Goal: Task Accomplishment & Management: Manage account settings

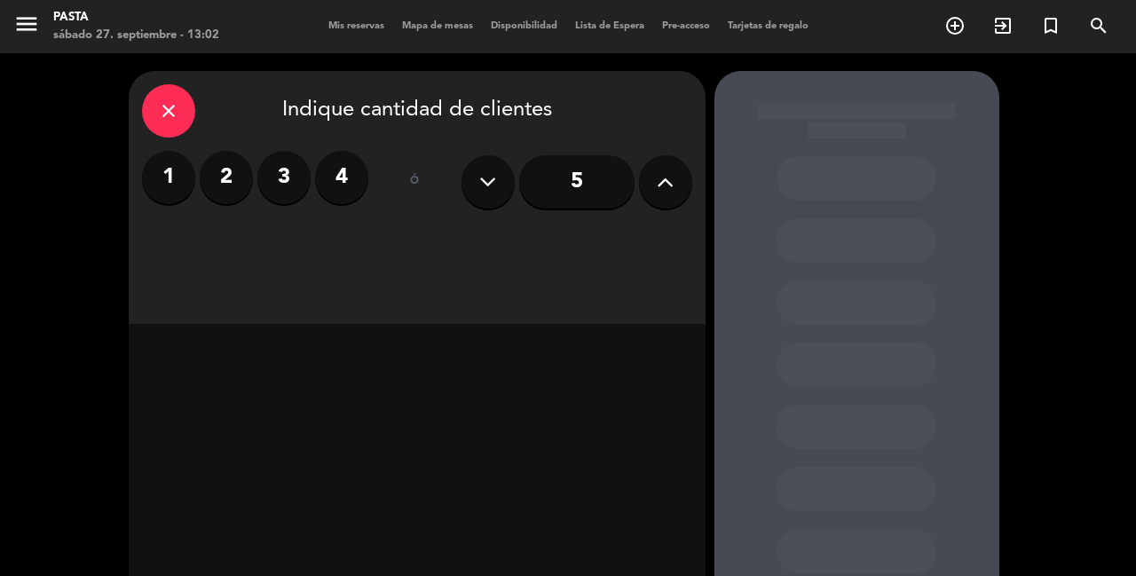
click at [178, 103] on div "close" at bounding box center [168, 110] width 53 height 53
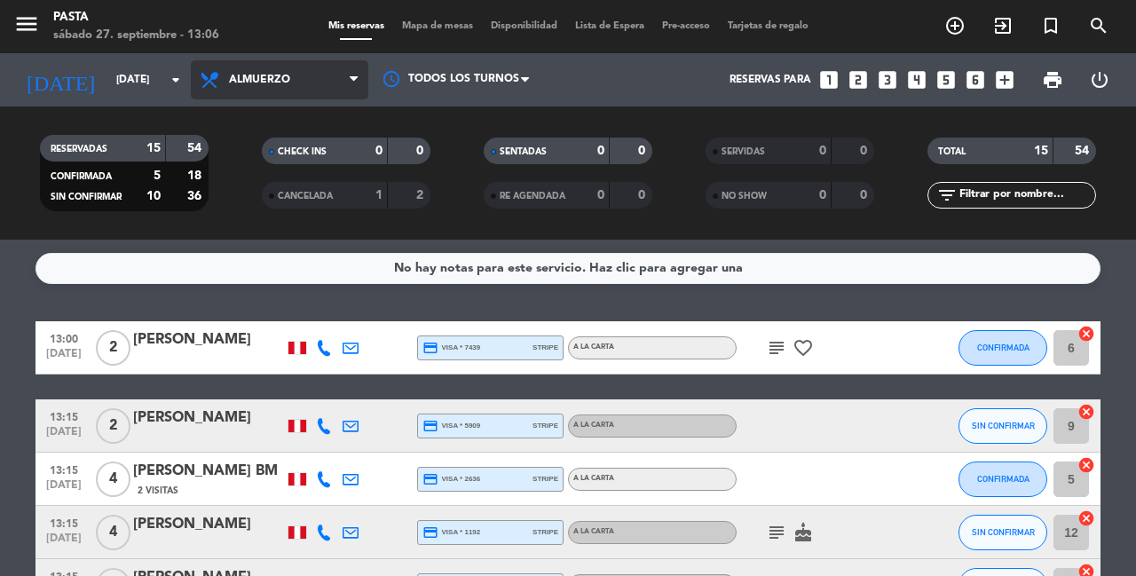
click at [230, 95] on span "Almuerzo" at bounding box center [280, 79] width 178 height 39
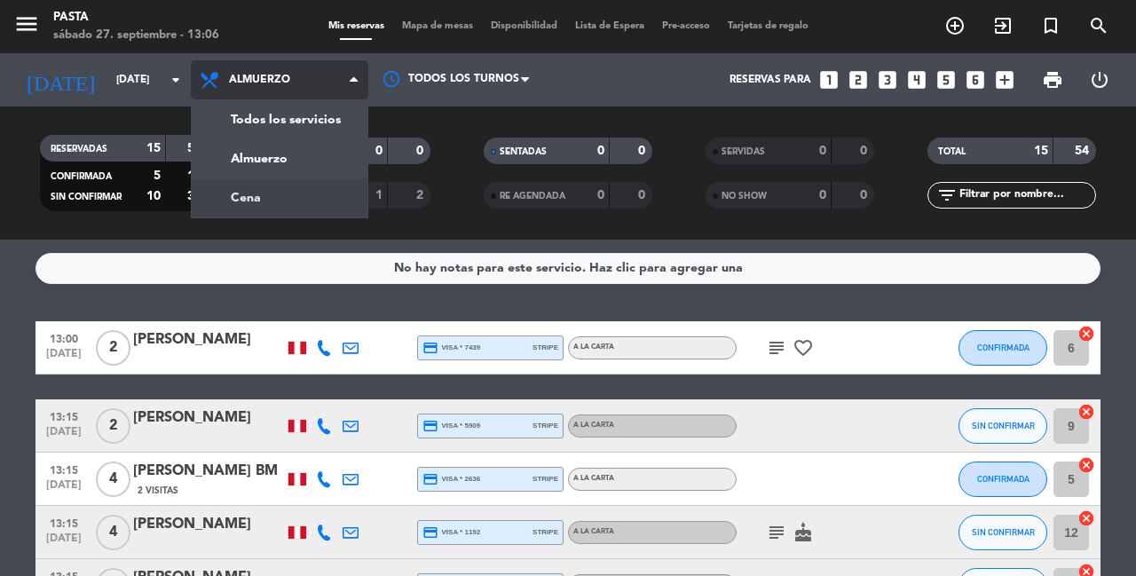
click at [249, 206] on div "menu Pasta [DATE] 27. septiembre - 13:06 Mis reservas Mapa de mesas Disponibili…" at bounding box center [568, 120] width 1136 height 240
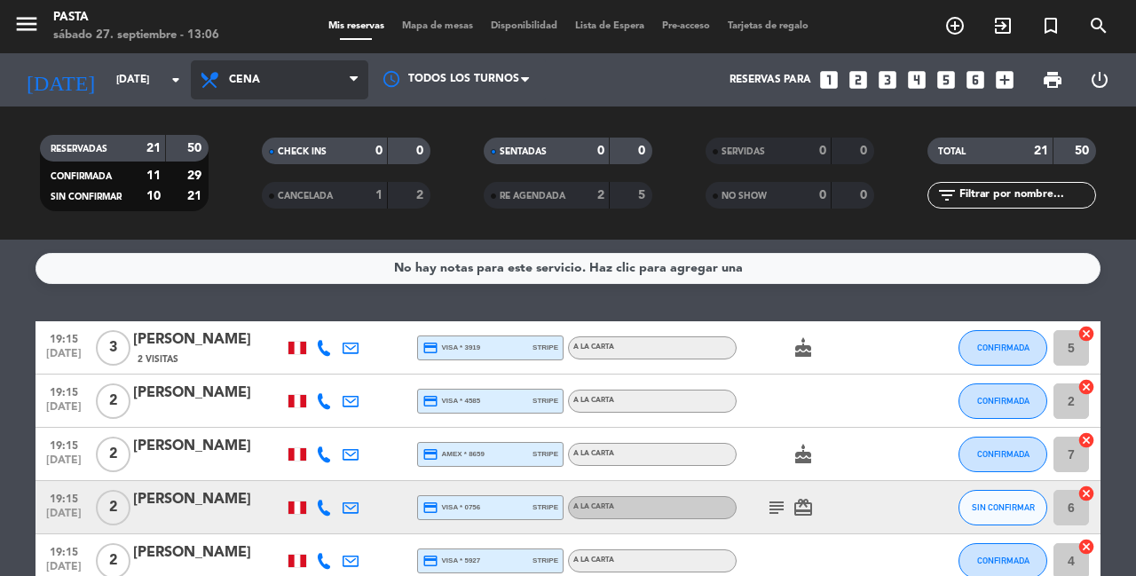
click at [264, 73] on span "Cena" at bounding box center [280, 79] width 178 height 39
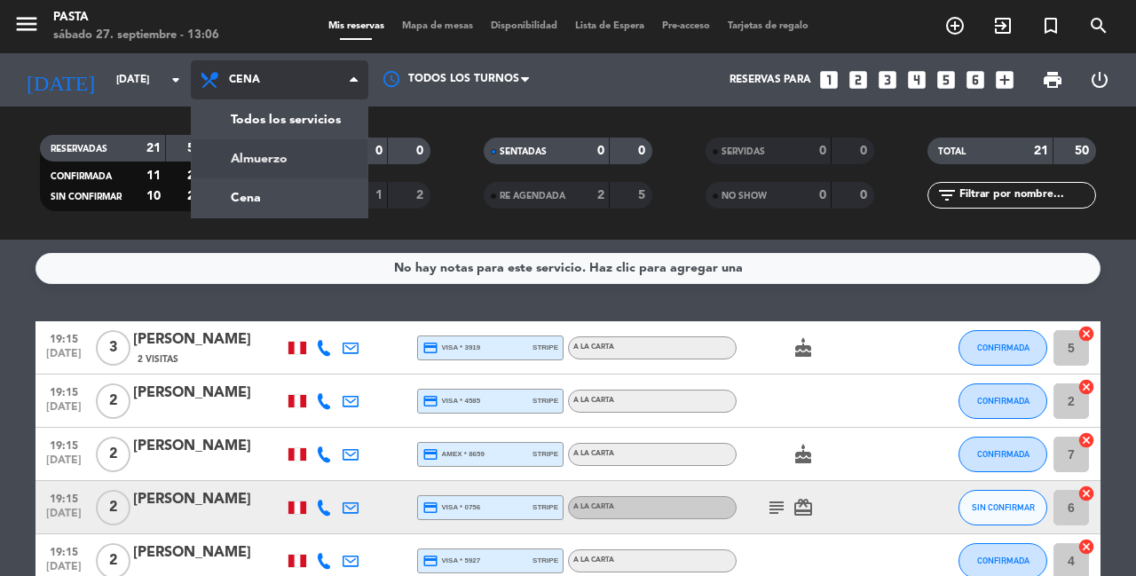
click at [281, 158] on div "menu Pasta [DATE] 27. septiembre - 13:06 Mis reservas Mapa de mesas Disponibili…" at bounding box center [568, 120] width 1136 height 240
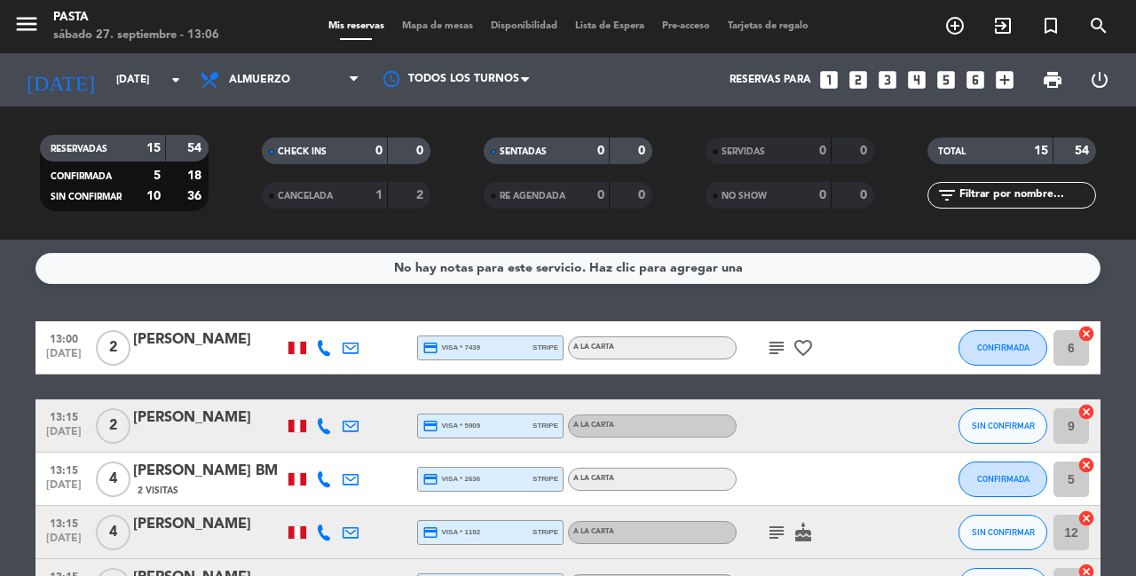
click at [773, 340] on icon "subject" at bounding box center [776, 347] width 21 height 21
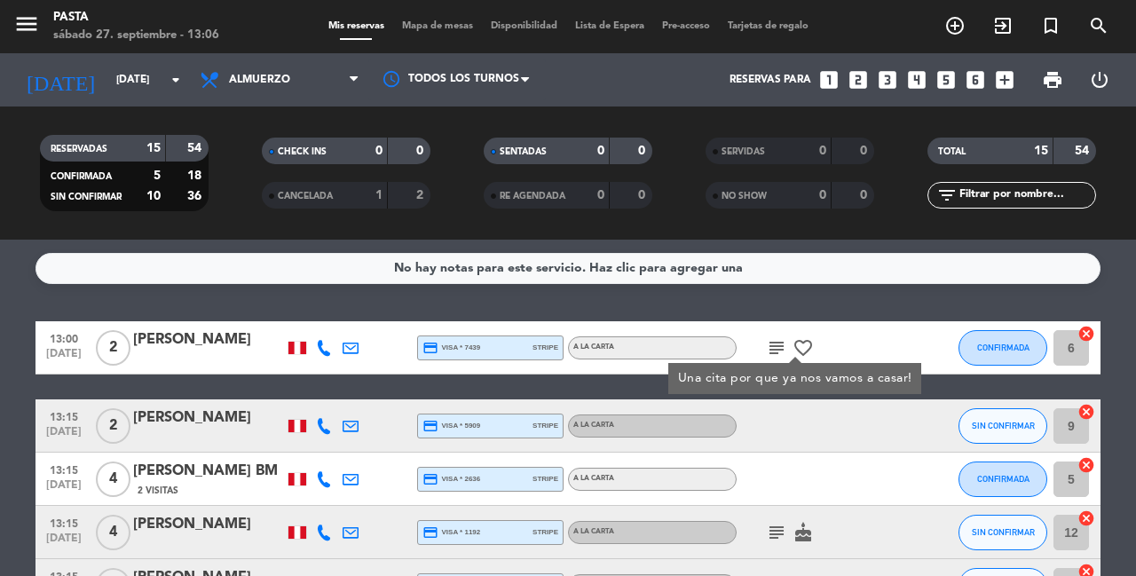
click at [760, 313] on div "No hay notas para este servicio. Haz clic para agregar una 13:00 [DATE] 2 [PERS…" at bounding box center [568, 408] width 1136 height 336
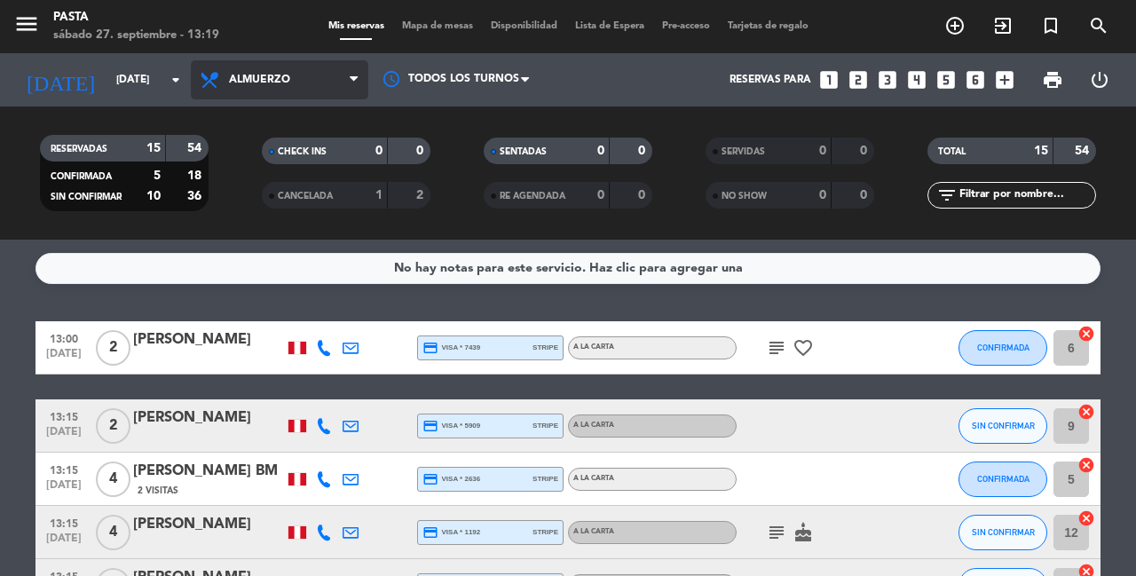
click at [301, 92] on span "Almuerzo" at bounding box center [280, 79] width 178 height 39
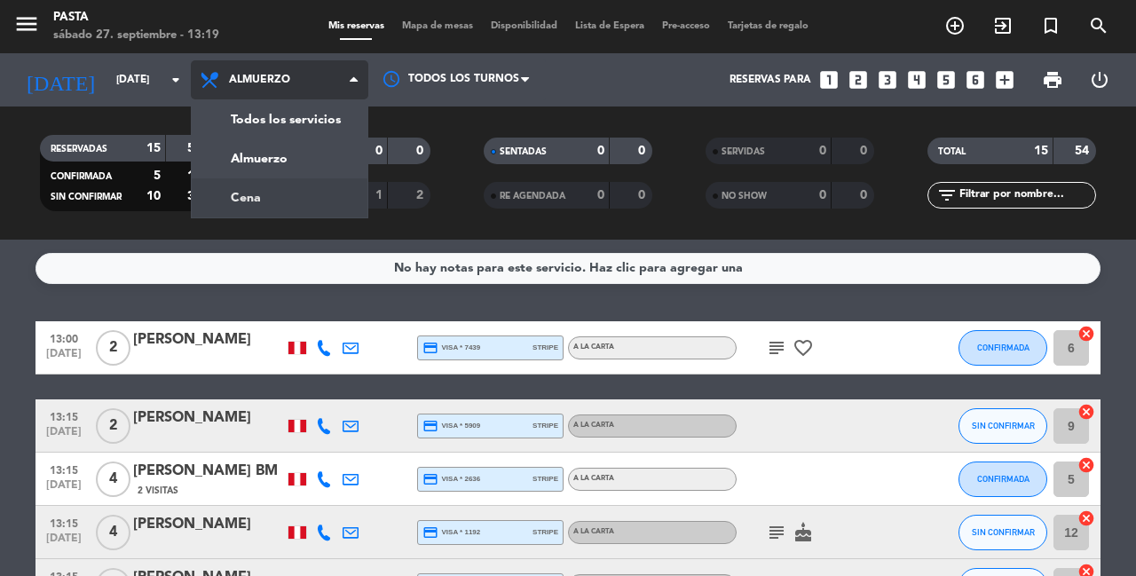
click at [281, 195] on div "menu Pasta [DATE] 27. septiembre - 13:19 Mis reservas Mapa de mesas Disponibili…" at bounding box center [568, 120] width 1136 height 240
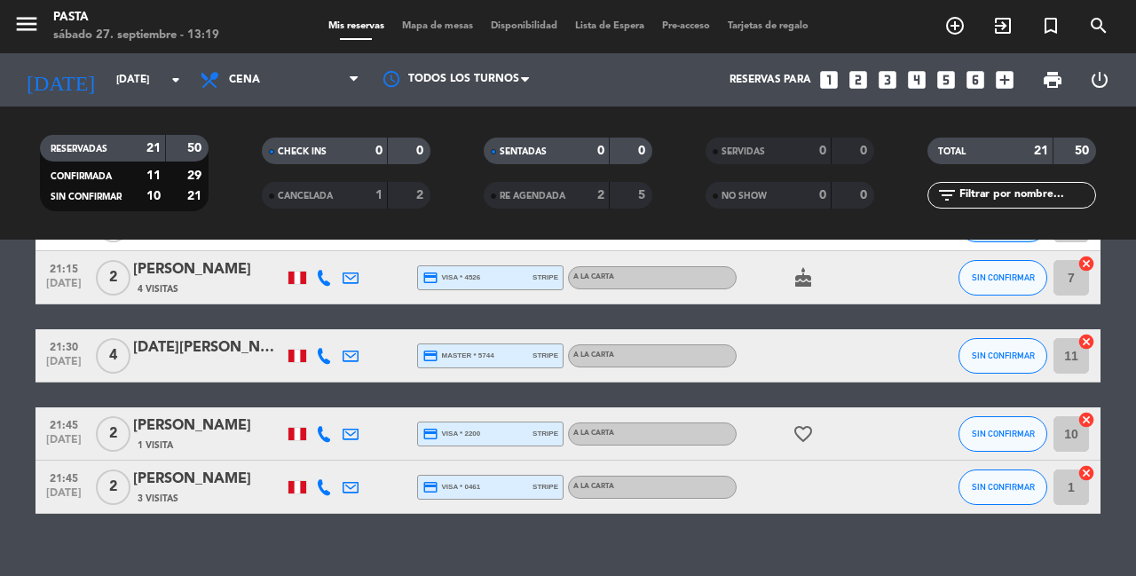
scroll to position [956, 0]
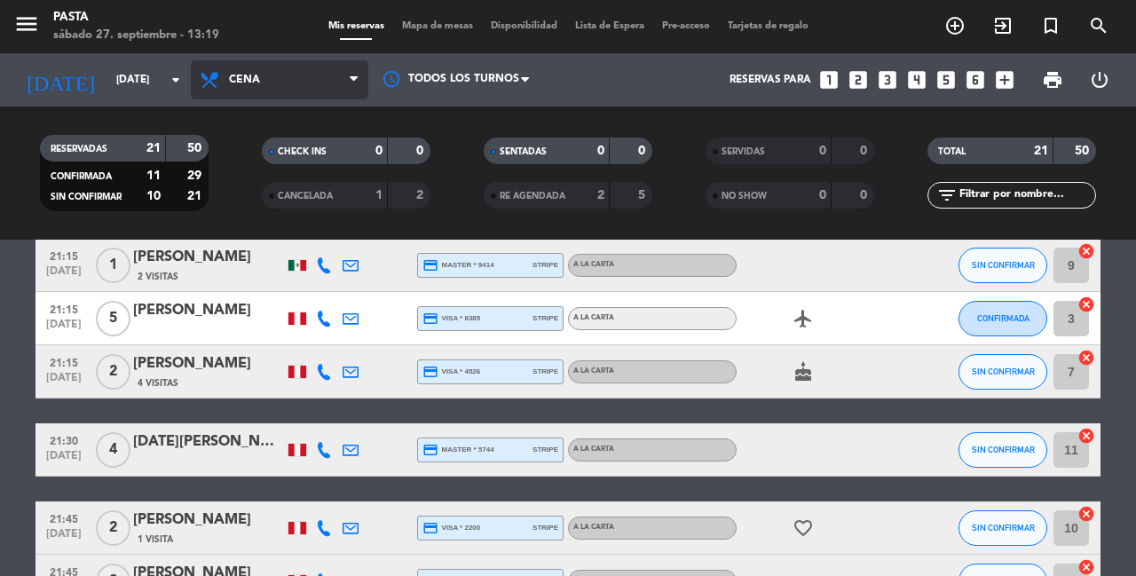
click at [270, 78] on span "Cena" at bounding box center [280, 79] width 178 height 39
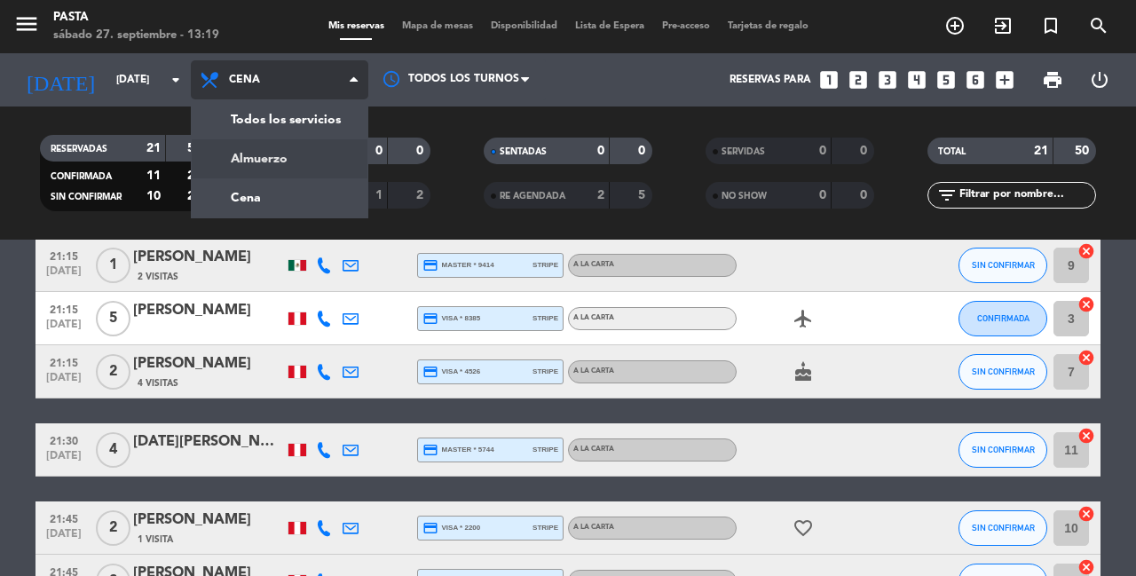
click at [259, 158] on div "menu Pasta [DATE] 27. septiembre - 13:19 Mis reservas Mapa de mesas Disponibili…" at bounding box center [568, 120] width 1136 height 240
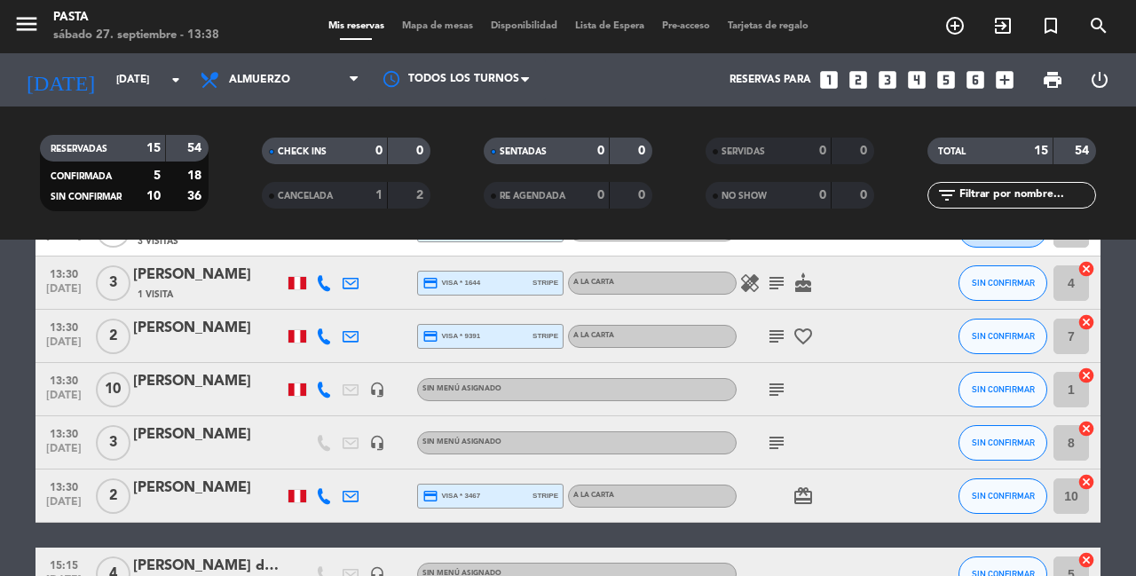
scroll to position [471, 0]
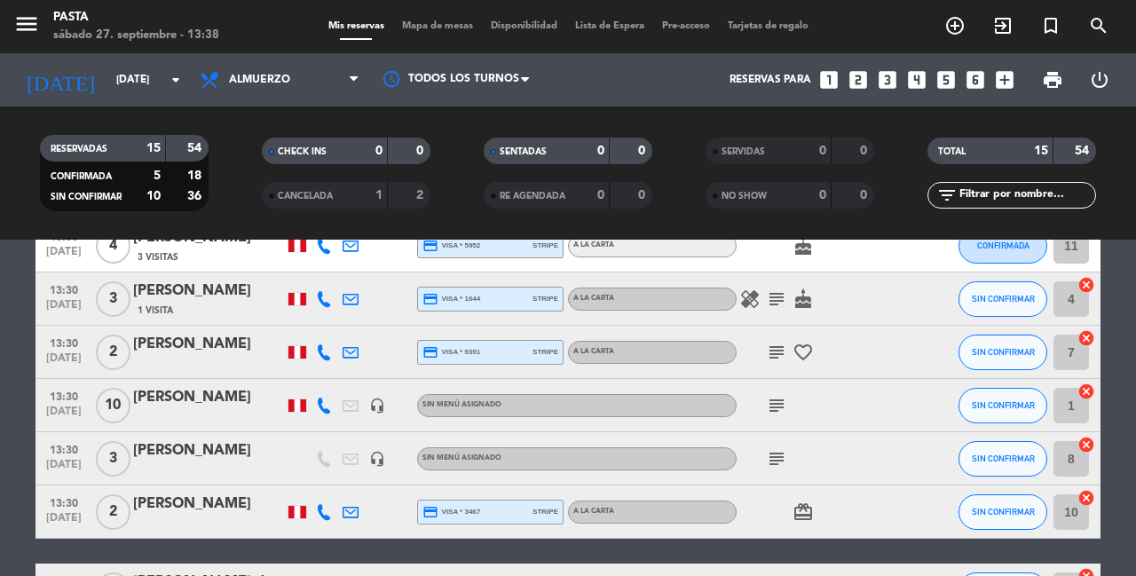
click at [376, 451] on icon "headset_mic" at bounding box center [377, 459] width 16 height 16
click at [777, 455] on div "subject" at bounding box center [817, 458] width 160 height 52
click at [772, 448] on icon "subject" at bounding box center [776, 458] width 21 height 21
click at [745, 534] on div "13:00 [DATE] 2 [PERSON_NAME] credit_card visa * 7439 stripe A la carta subject …" at bounding box center [568, 299] width 1065 height 899
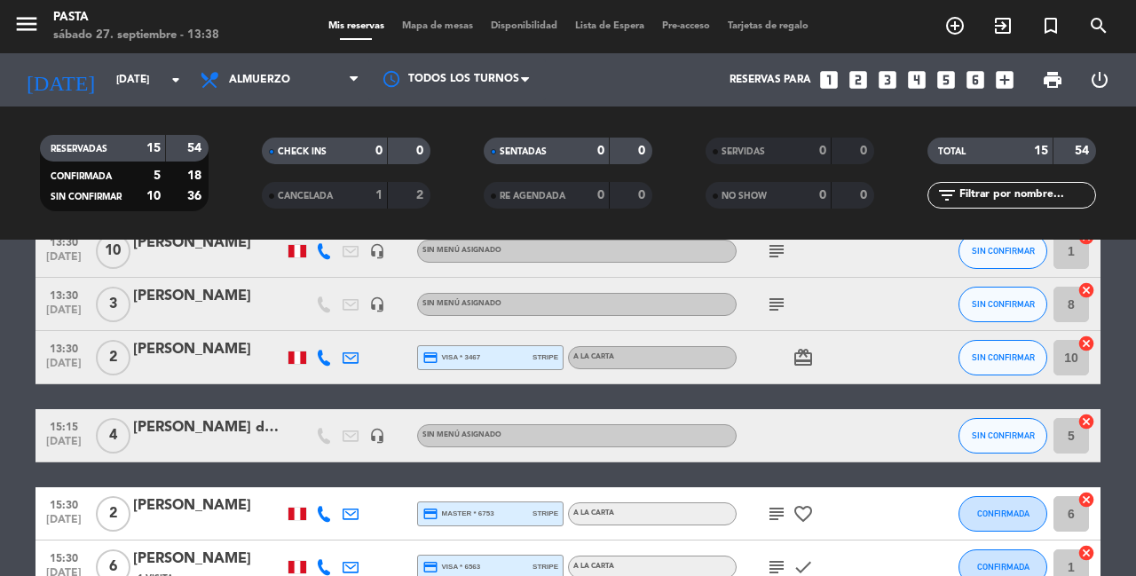
scroll to position [627, 0]
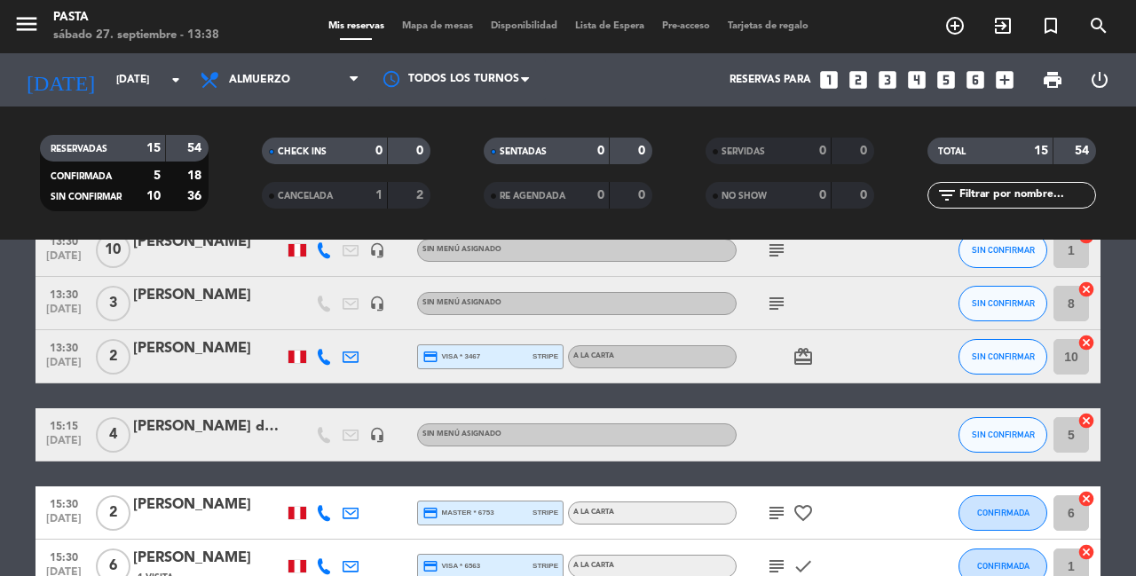
click at [372, 427] on icon "headset_mic" at bounding box center [377, 435] width 16 height 16
click at [412, 453] on div "13:00 [DATE] 2 [PERSON_NAME] credit_card visa * 7439 stripe A la carta subject …" at bounding box center [568, 144] width 1065 height 899
click at [412, 447] on div "13:00 [DATE] 2 [PERSON_NAME] credit_card visa * 7439 stripe A la carta subject …" at bounding box center [568, 144] width 1065 height 899
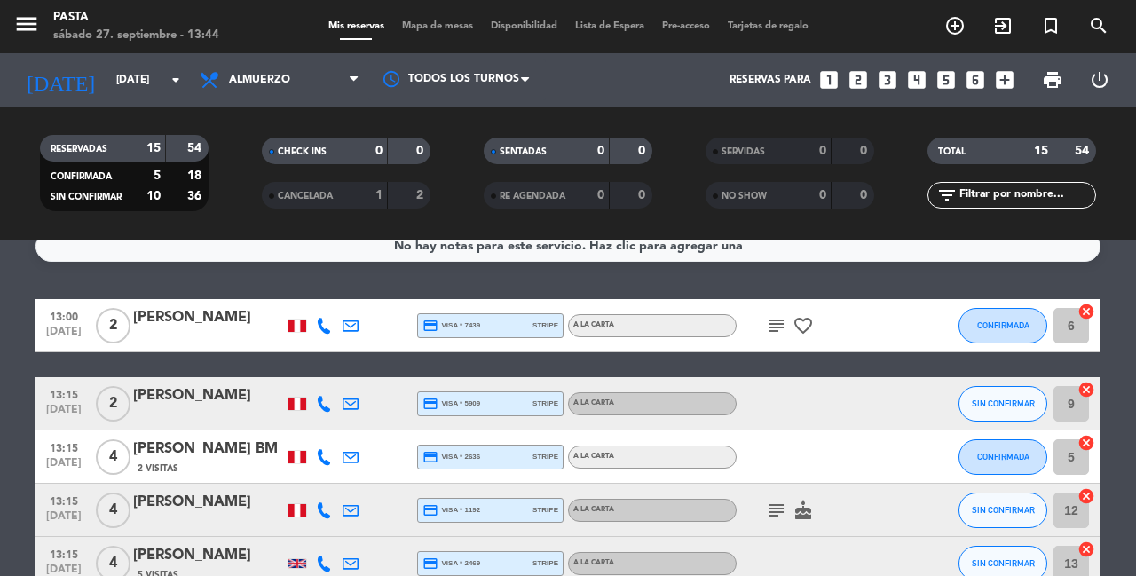
scroll to position [18, 0]
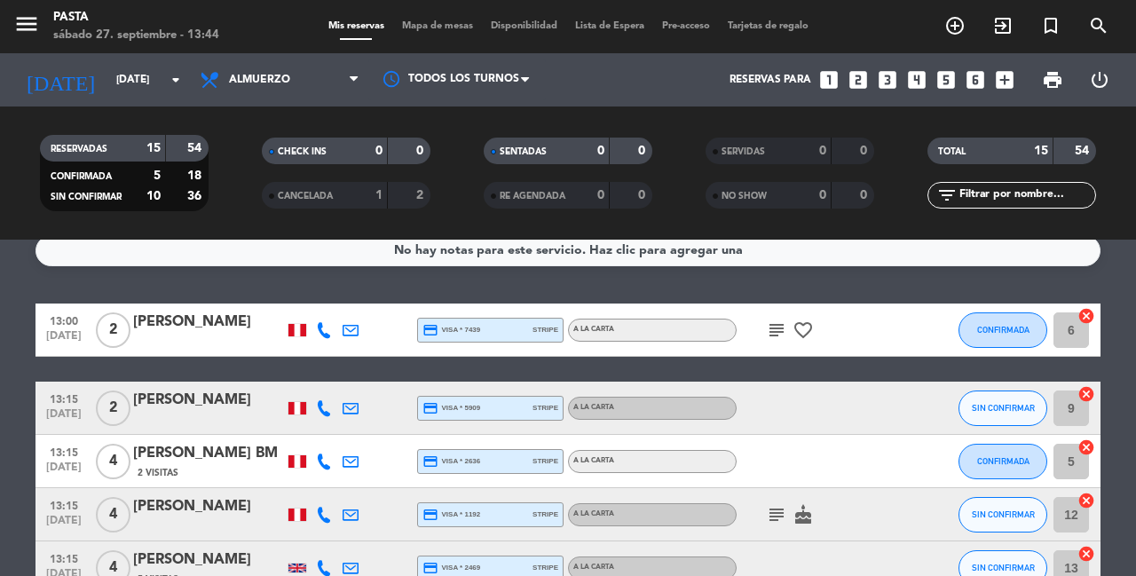
click at [774, 325] on icon "subject" at bounding box center [776, 330] width 21 height 21
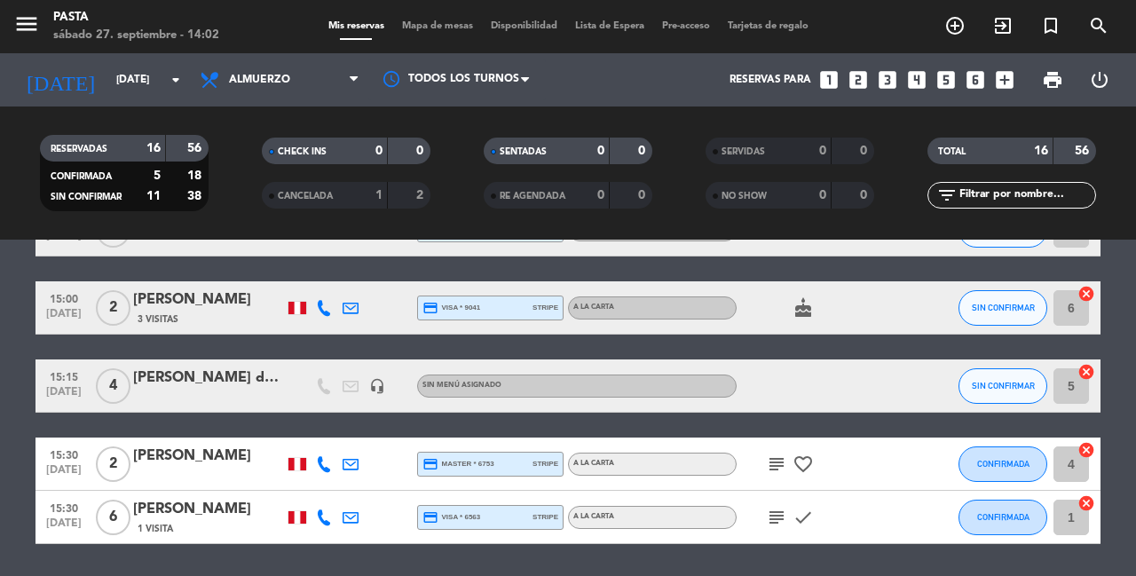
scroll to position [756, 0]
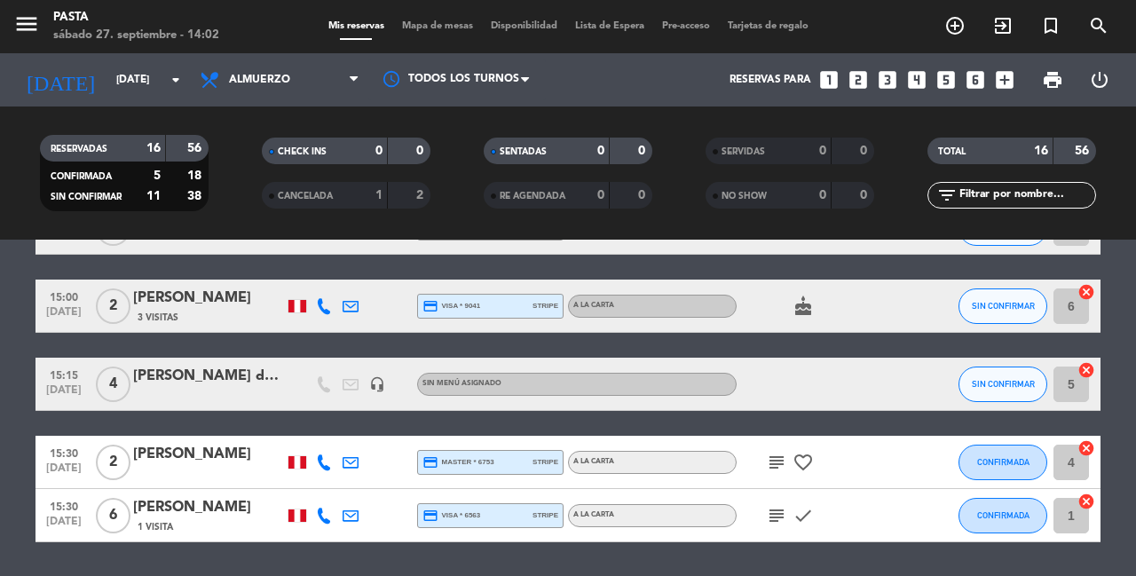
click at [774, 505] on icon "subject" at bounding box center [776, 515] width 21 height 21
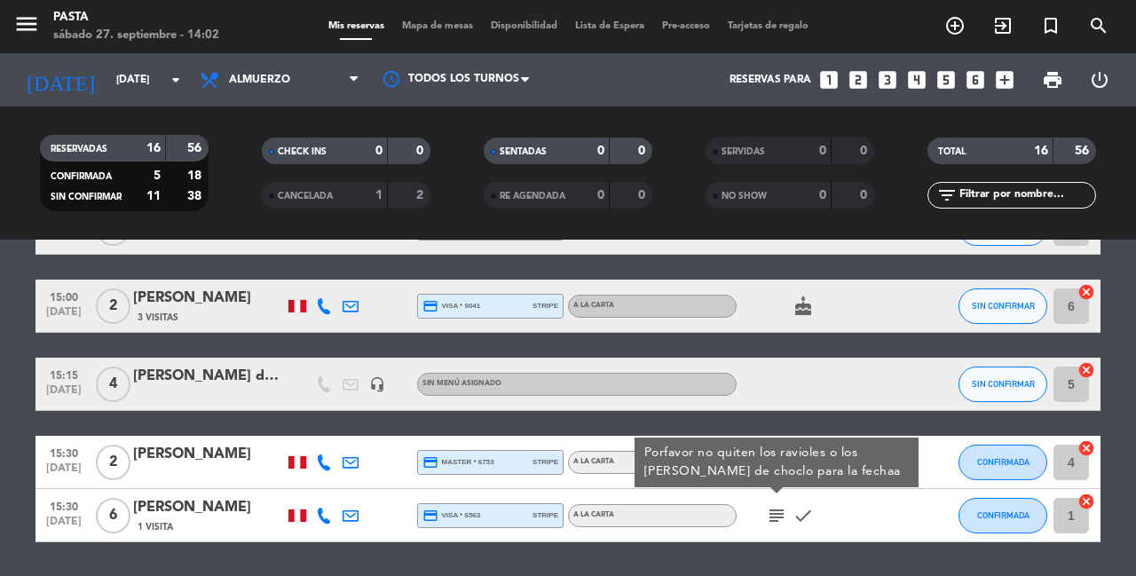
click at [753, 535] on div "No hay notas para este servicio. Haz clic para agregar una 13:00 [DATE] 2 [PERS…" at bounding box center [568, 408] width 1136 height 336
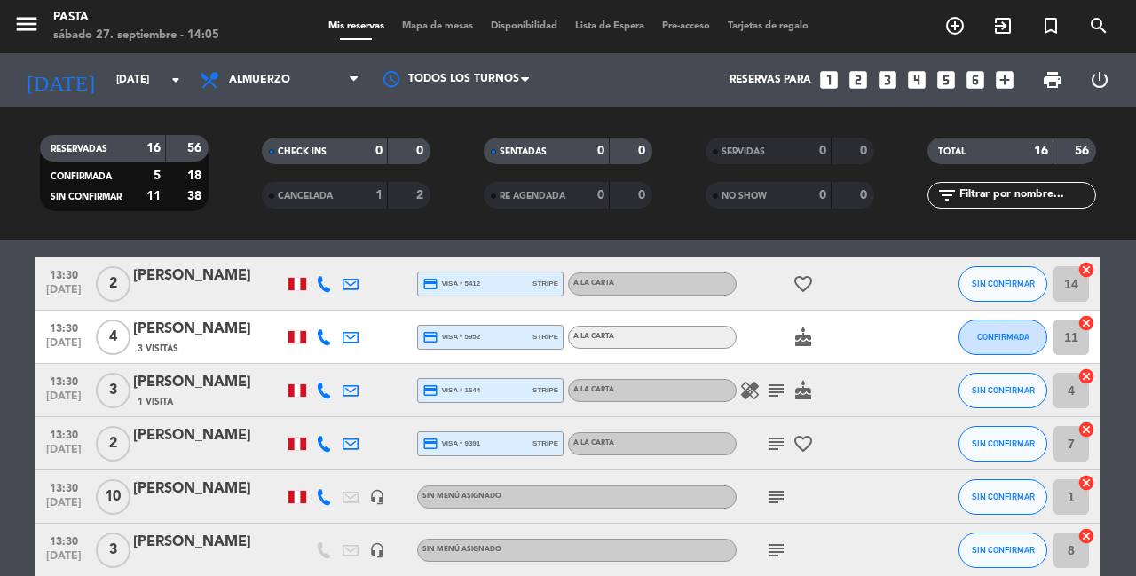
scroll to position [360, 0]
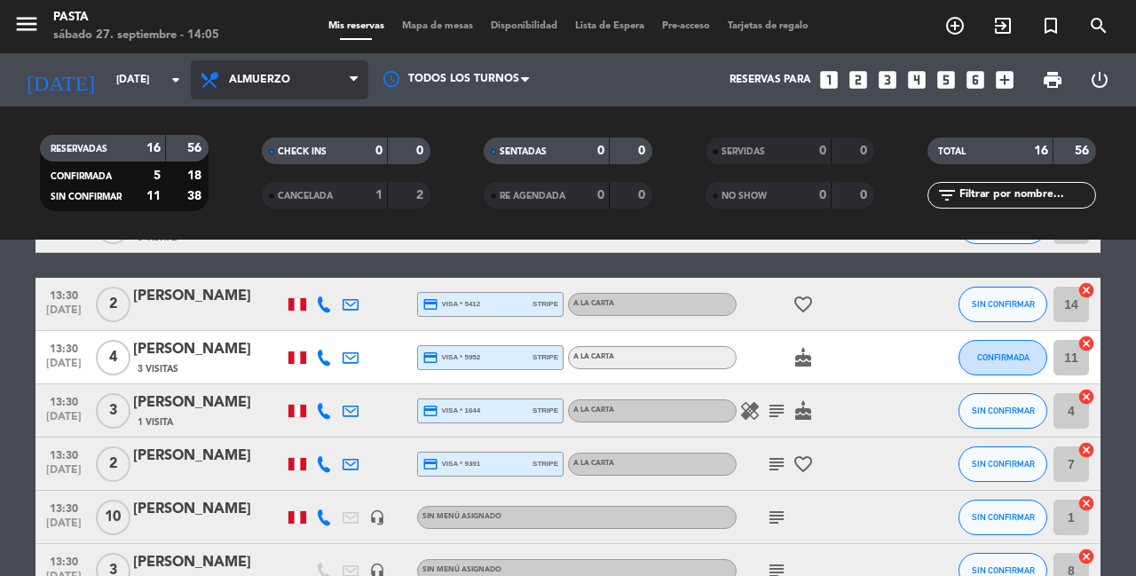
click at [257, 97] on span "Almuerzo" at bounding box center [280, 79] width 178 height 39
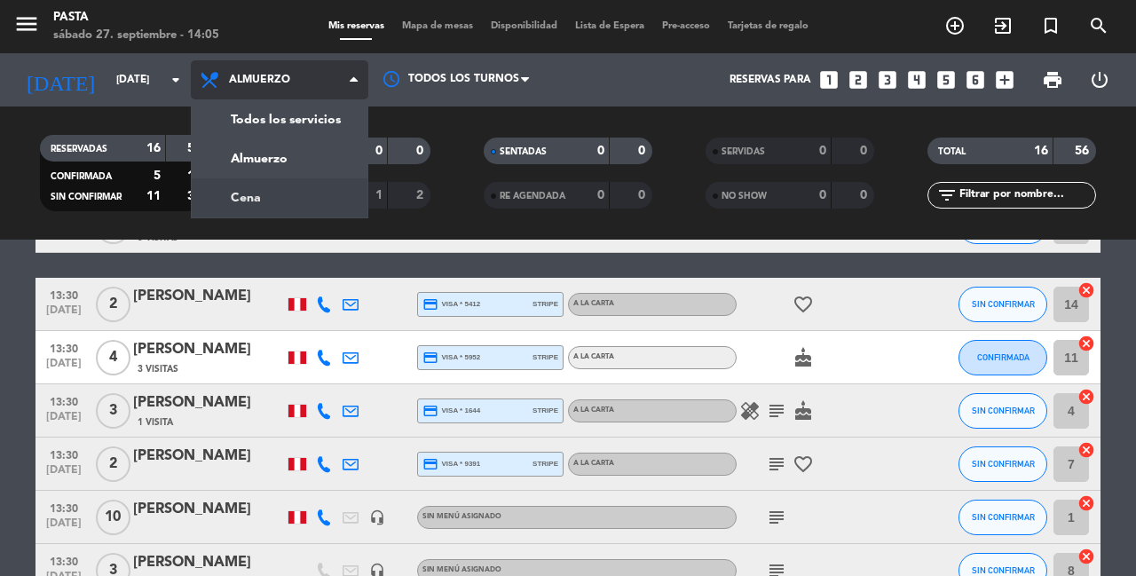
click at [268, 191] on div "menu Pasta [DATE] 27. septiembre - 14:05 Mis reservas Mapa de mesas Disponibili…" at bounding box center [568, 120] width 1136 height 240
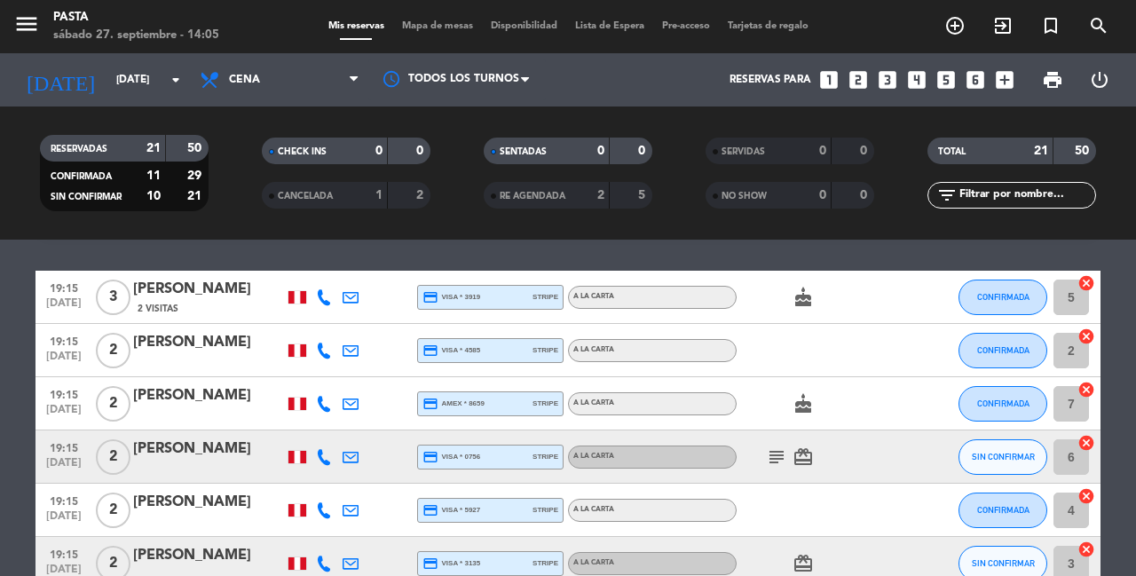
scroll to position [0, 0]
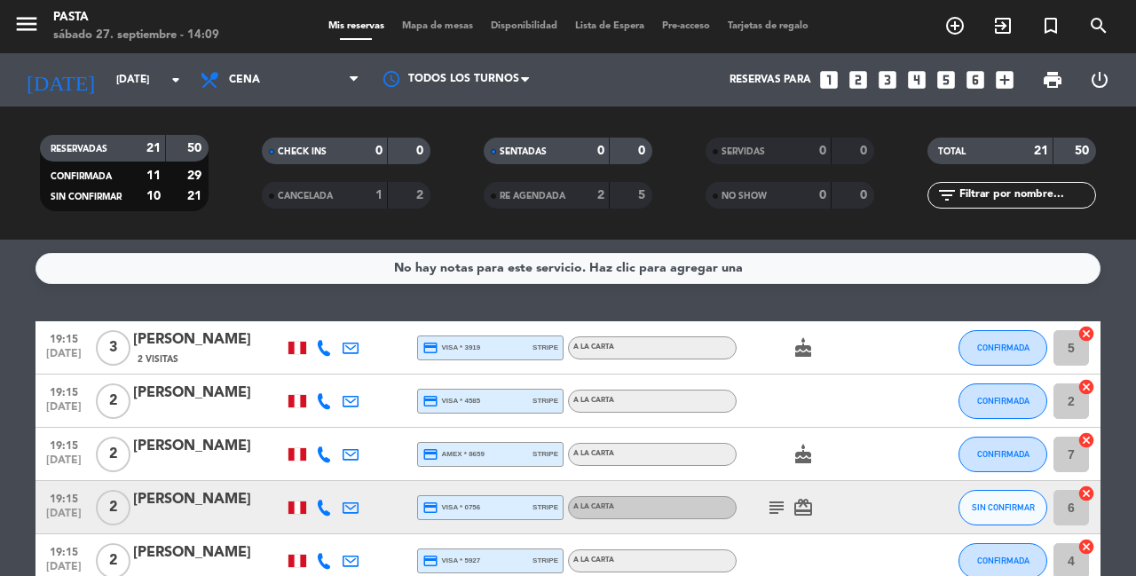
click at [767, 499] on icon "subject" at bounding box center [776, 507] width 21 height 21
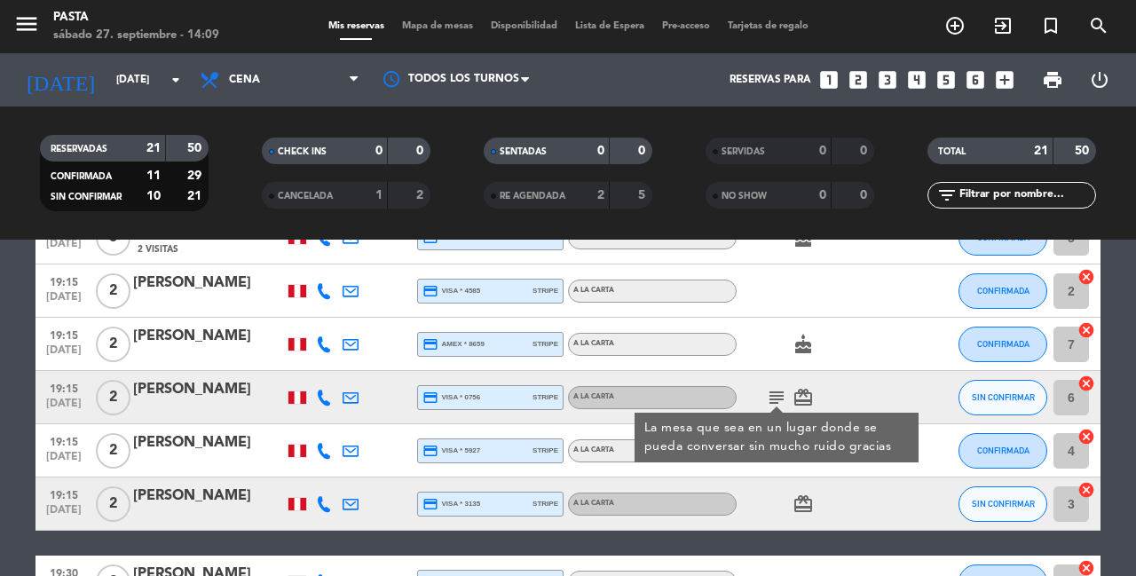
scroll to position [136, 0]
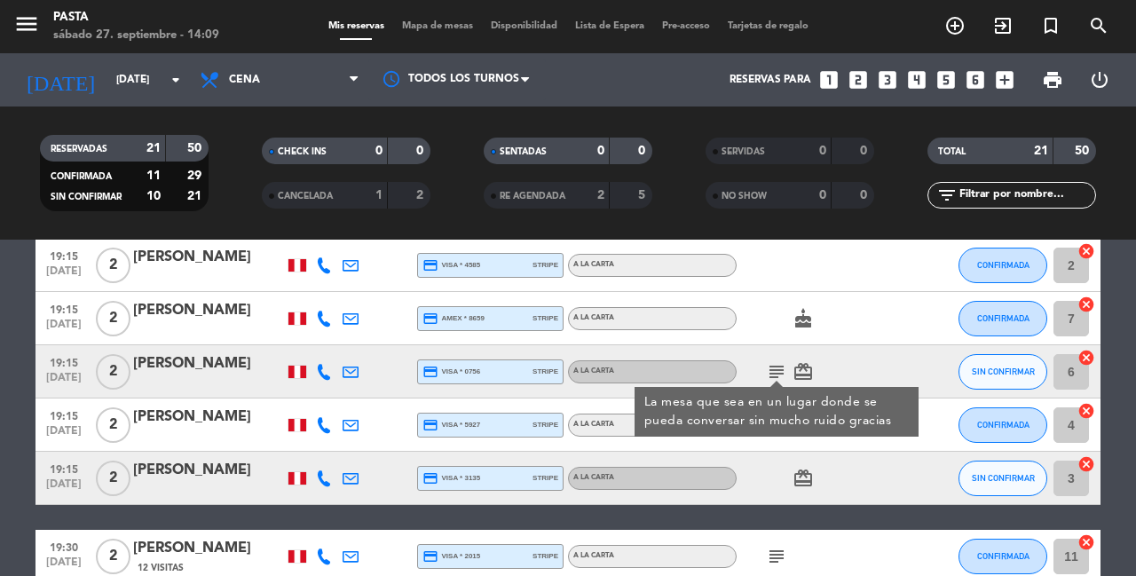
click at [772, 549] on icon "subject" at bounding box center [776, 556] width 21 height 21
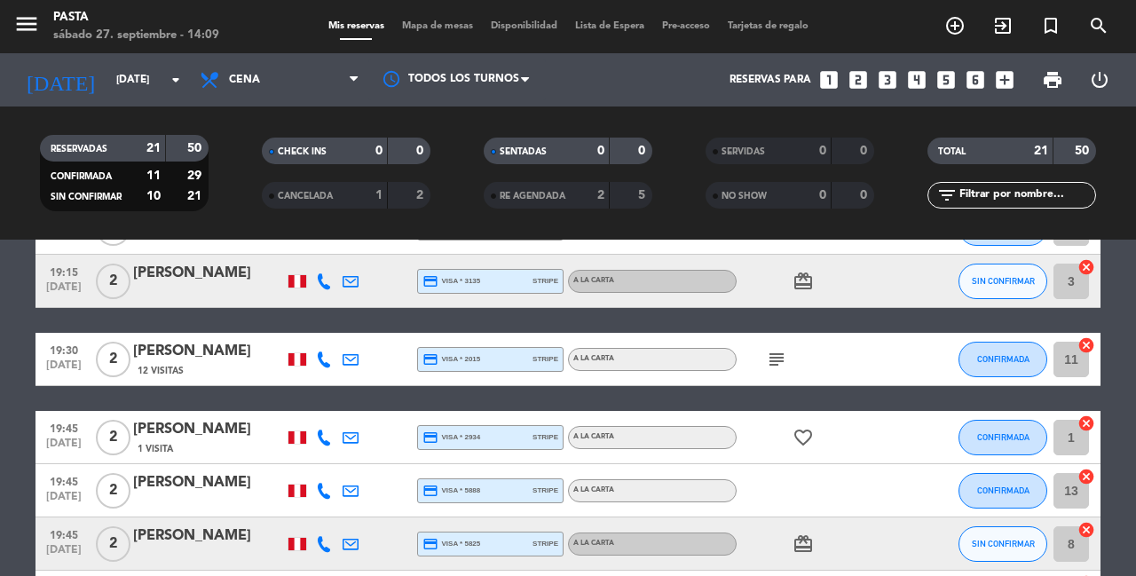
scroll to position [355, 0]
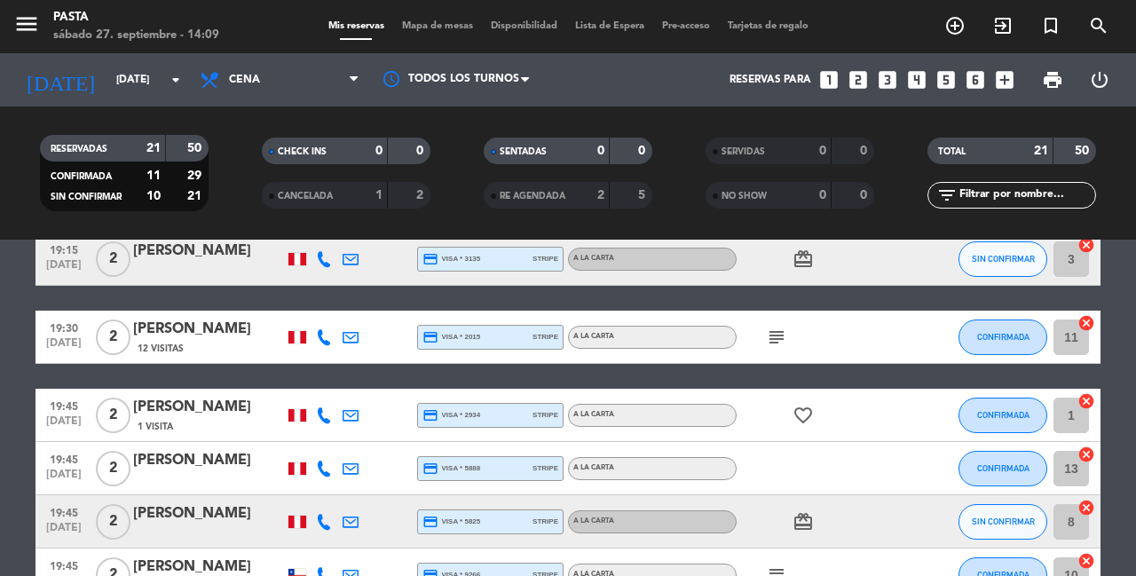
click at [766, 565] on icon "subject" at bounding box center [776, 575] width 21 height 21
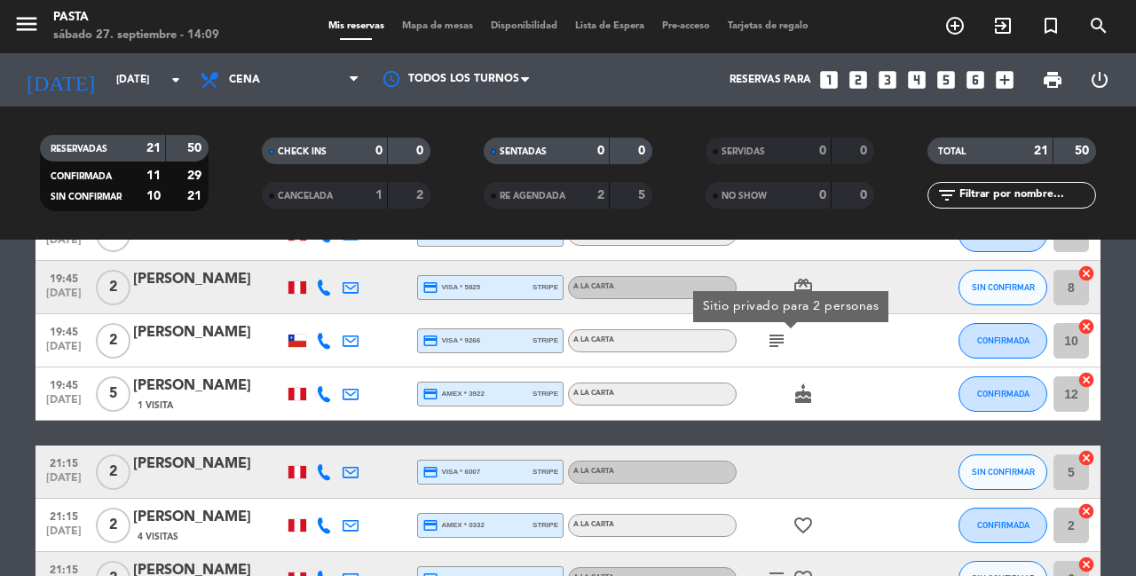
scroll to position [639, 0]
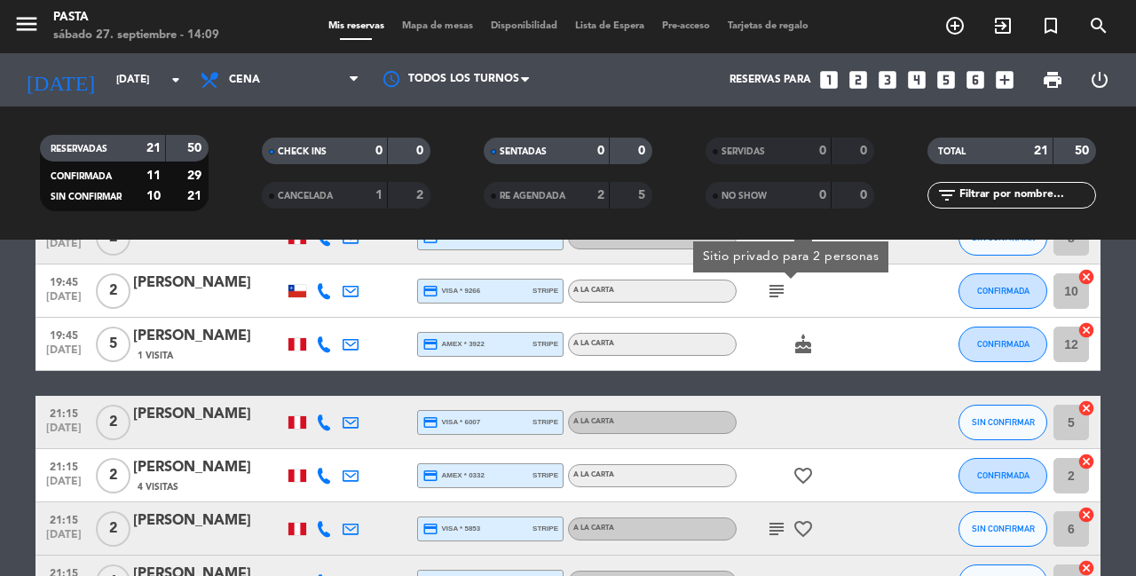
click at [768, 519] on icon "subject" at bounding box center [776, 529] width 21 height 21
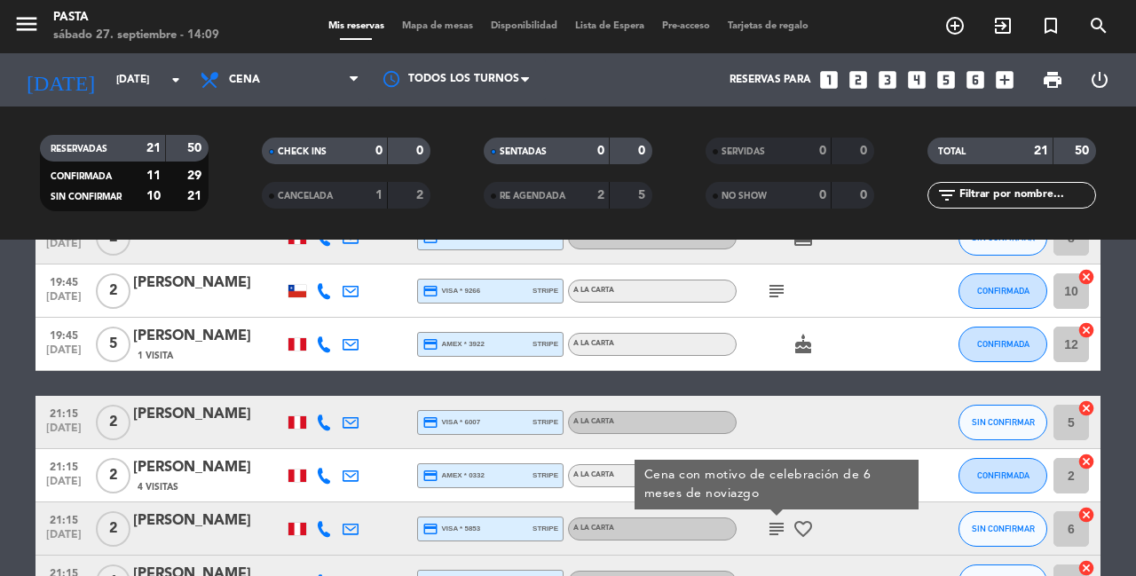
click at [798, 370] on div "19:15 [DATE] 3 [PERSON_NAME] 2 Visitas credit_card visa * 3919 stripe A la cart…" at bounding box center [568, 303] width 1065 height 1243
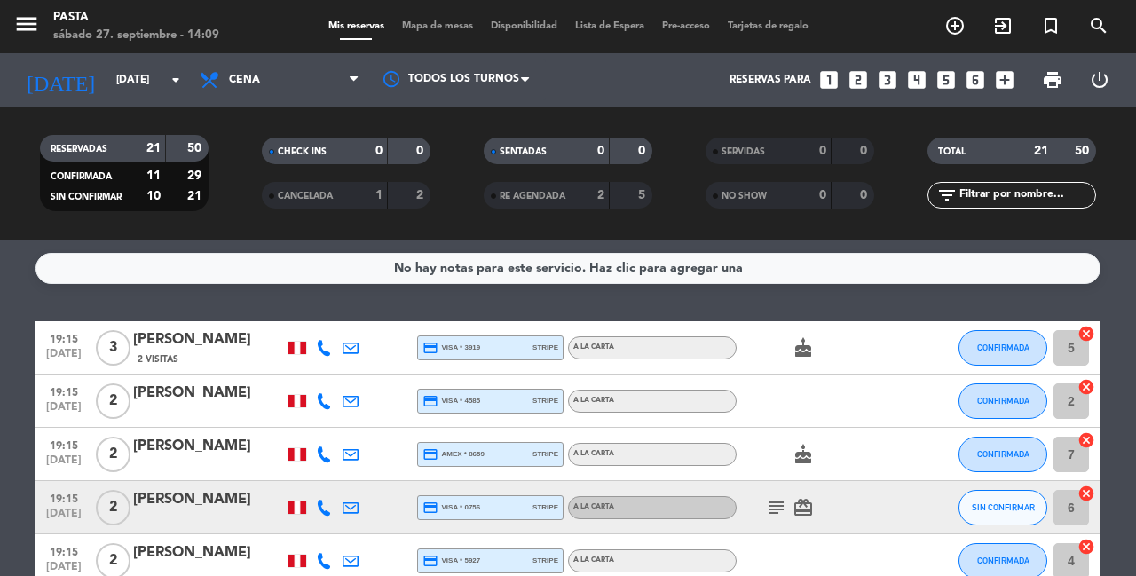
scroll to position [0, 0]
click at [779, 301] on div "No hay notas para este servicio. Haz clic para agregar una 19:15 [DATE] 3 [PERS…" at bounding box center [568, 408] width 1136 height 336
click at [280, 82] on span "Cena" at bounding box center [280, 79] width 178 height 39
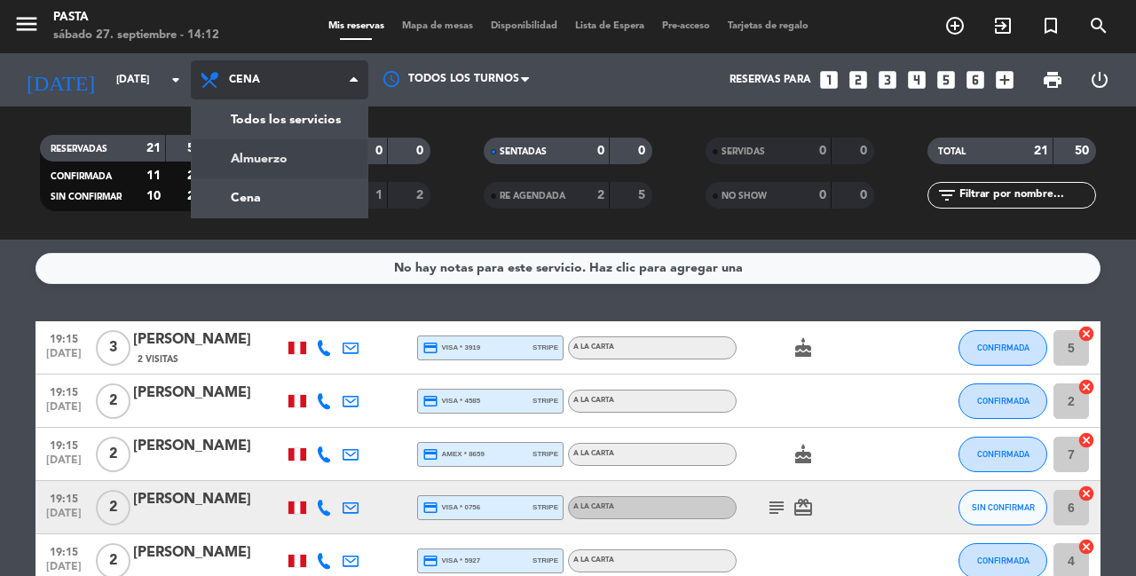
click at [310, 174] on div "menu Pasta [DATE] 27. septiembre - 14:12 Mis reservas Mapa de mesas Disponibili…" at bounding box center [568, 120] width 1136 height 240
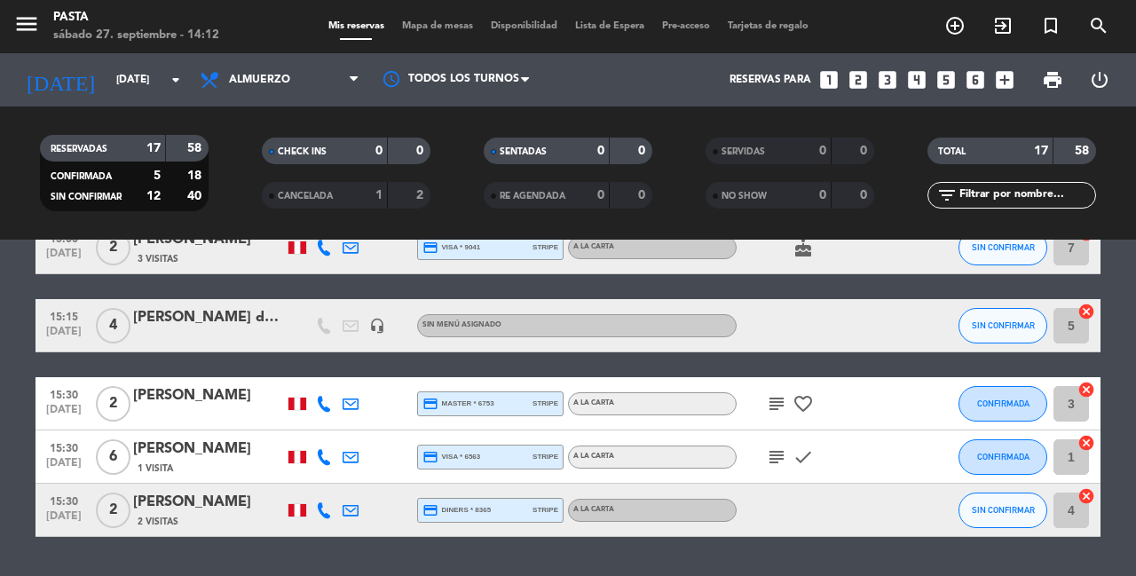
scroll to position [812, 0]
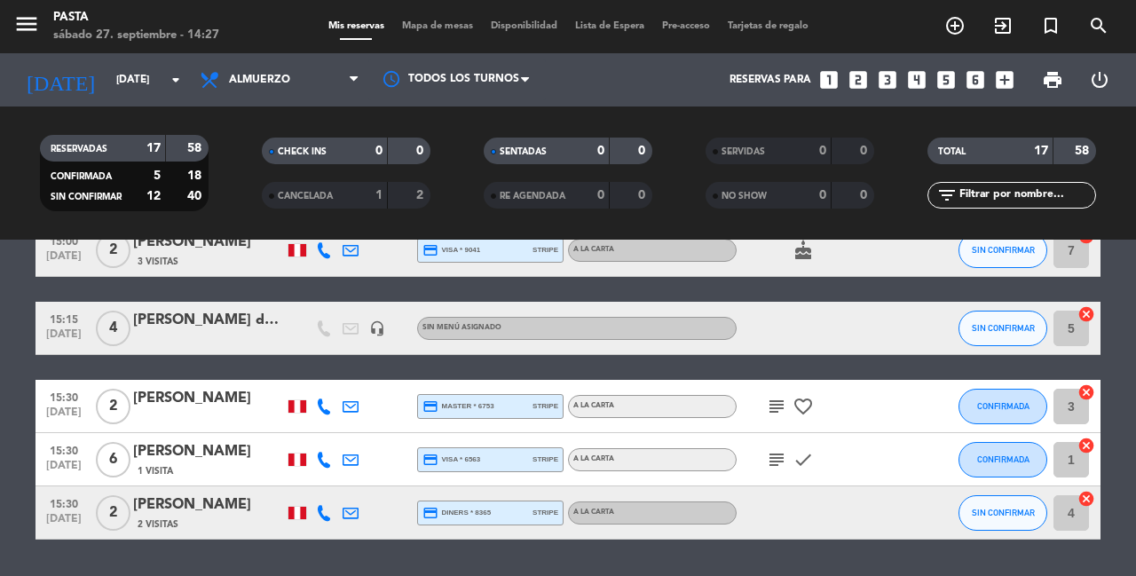
click at [767, 449] on icon "subject" at bounding box center [776, 459] width 21 height 21
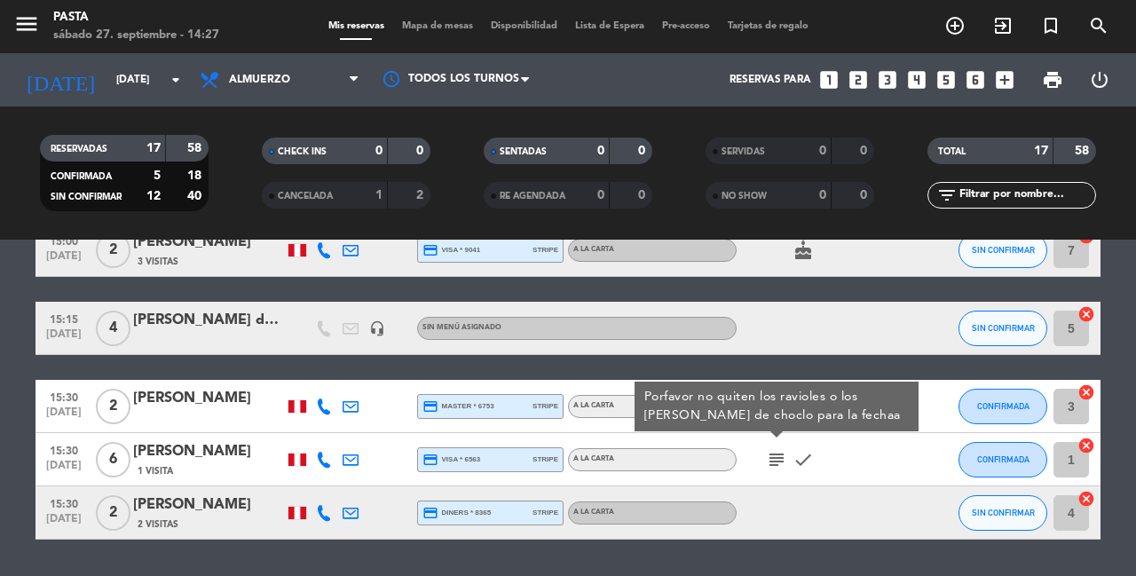
click at [778, 550] on div "No hay notas para este servicio. Haz clic para agregar una 13:00 [DATE] 2 [PERS…" at bounding box center [568, 408] width 1136 height 336
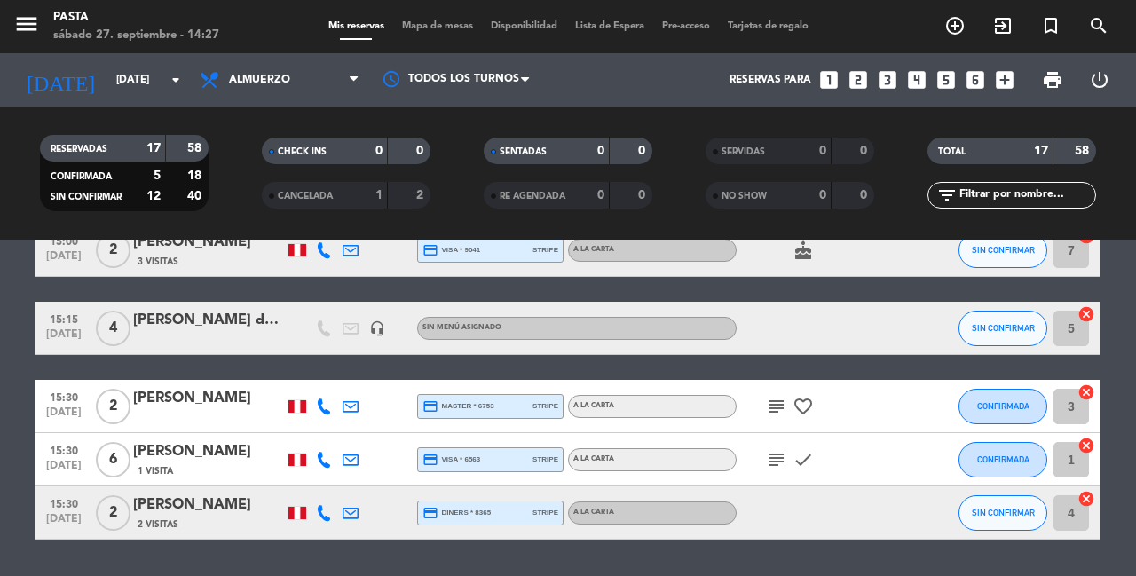
click at [773, 396] on icon "subject" at bounding box center [776, 406] width 21 height 21
click at [821, 522] on div "No hay notas para este servicio. Haz clic para agregar una 13:00 [DATE] 2 [PERS…" at bounding box center [568, 408] width 1136 height 336
